Goal: Find contact information: Find contact information

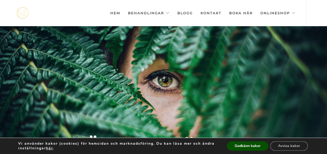
click at [214, 12] on link "Kontakt" at bounding box center [210, 13] width 21 height 26
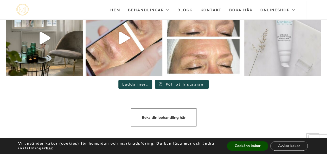
scroll to position [1532, 0]
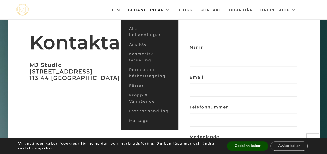
click at [157, 11] on link "Behandlingar" at bounding box center [149, 10] width 42 height 18
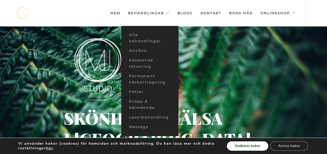
click at [245, 147] on button "Godkänn kakor" at bounding box center [247, 146] width 41 height 9
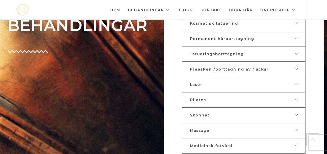
scroll to position [229, 0]
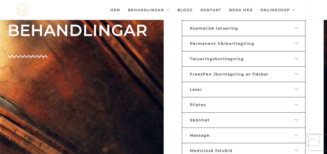
click at [256, 57] on div "Tatueringsborttagning" at bounding box center [239, 59] width 99 height 5
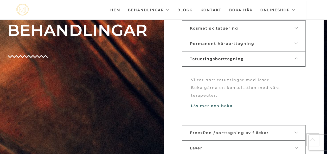
click at [256, 57] on div "Tatueringsborttagning" at bounding box center [239, 59] width 99 height 5
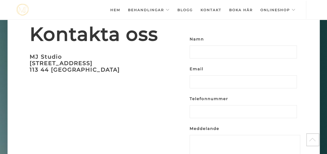
scroll to position [1500, 0]
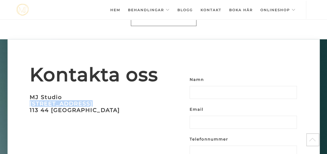
drag, startPoint x: 92, startPoint y: 88, endPoint x: 29, endPoint y: 87, distance: 62.6
click at [29, 87] on div "Kontakta oss [GEOGRAPHIC_DATA][STREET_ADDRESS]" at bounding box center [84, 92] width 160 height 105
copy h3 "[STREET_ADDRESS]"
